Goal: Check status: Check status

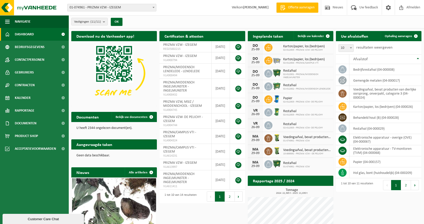
click at [154, 7] on b at bounding box center [154, 7] width 2 height 1
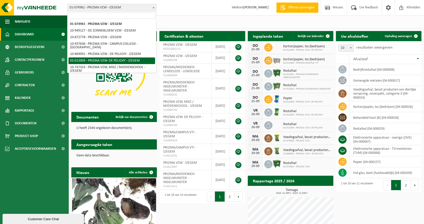
scroll to position [25, 0]
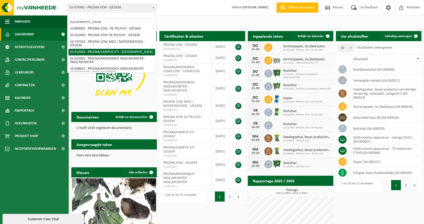
select select "2380"
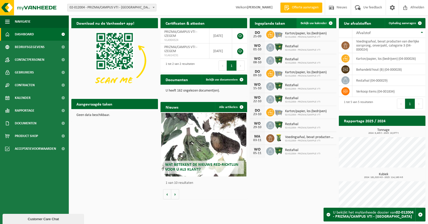
click at [313, 22] on span "Bekijk uw kalender" at bounding box center [314, 23] width 26 height 3
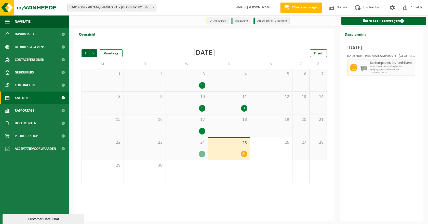
click at [243, 154] on icon at bounding box center [244, 154] width 4 height 4
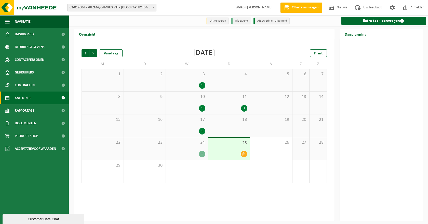
click at [200, 155] on div "1" at bounding box center [202, 154] width 6 height 7
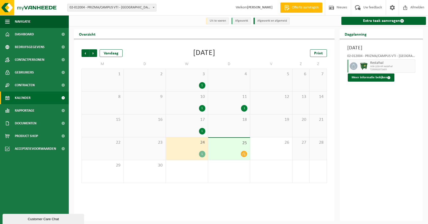
click at [225, 151] on div at bounding box center [229, 154] width 37 height 7
